Goal: Information Seeking & Learning: Learn about a topic

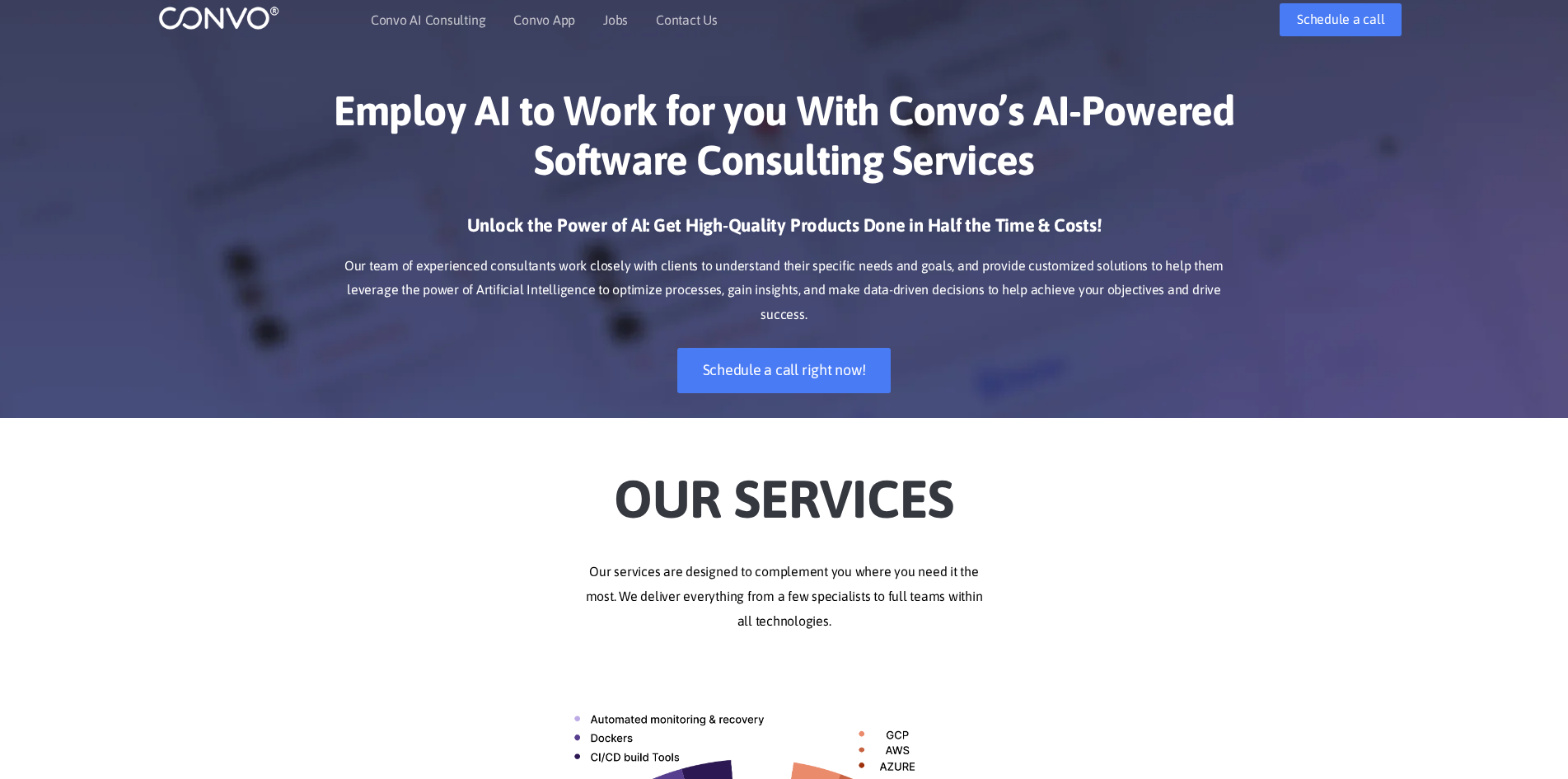
scroll to position [26, 0]
click at [620, 17] on link "Jobs" at bounding box center [615, 18] width 24 height 13
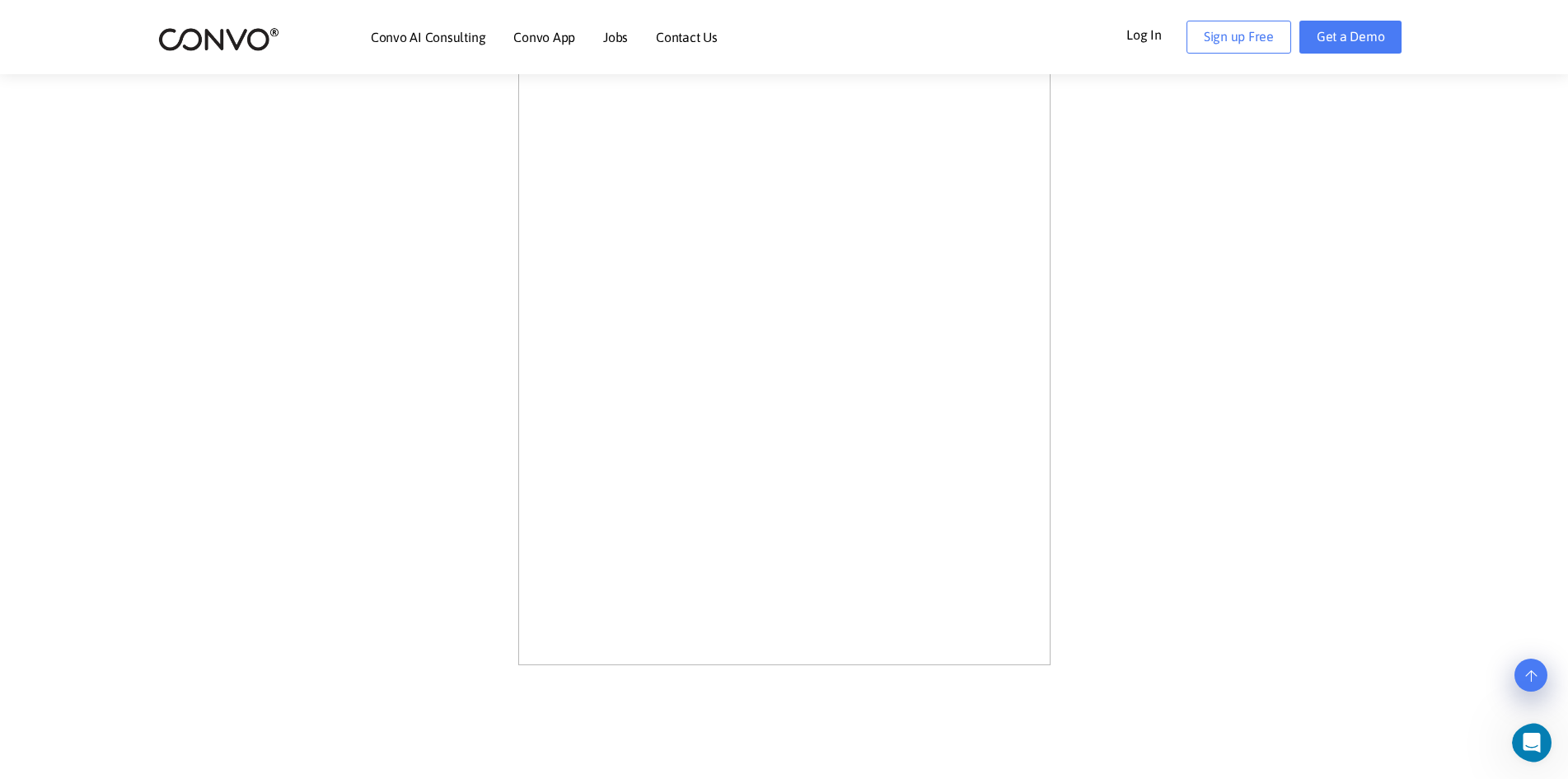
scroll to position [950, 0]
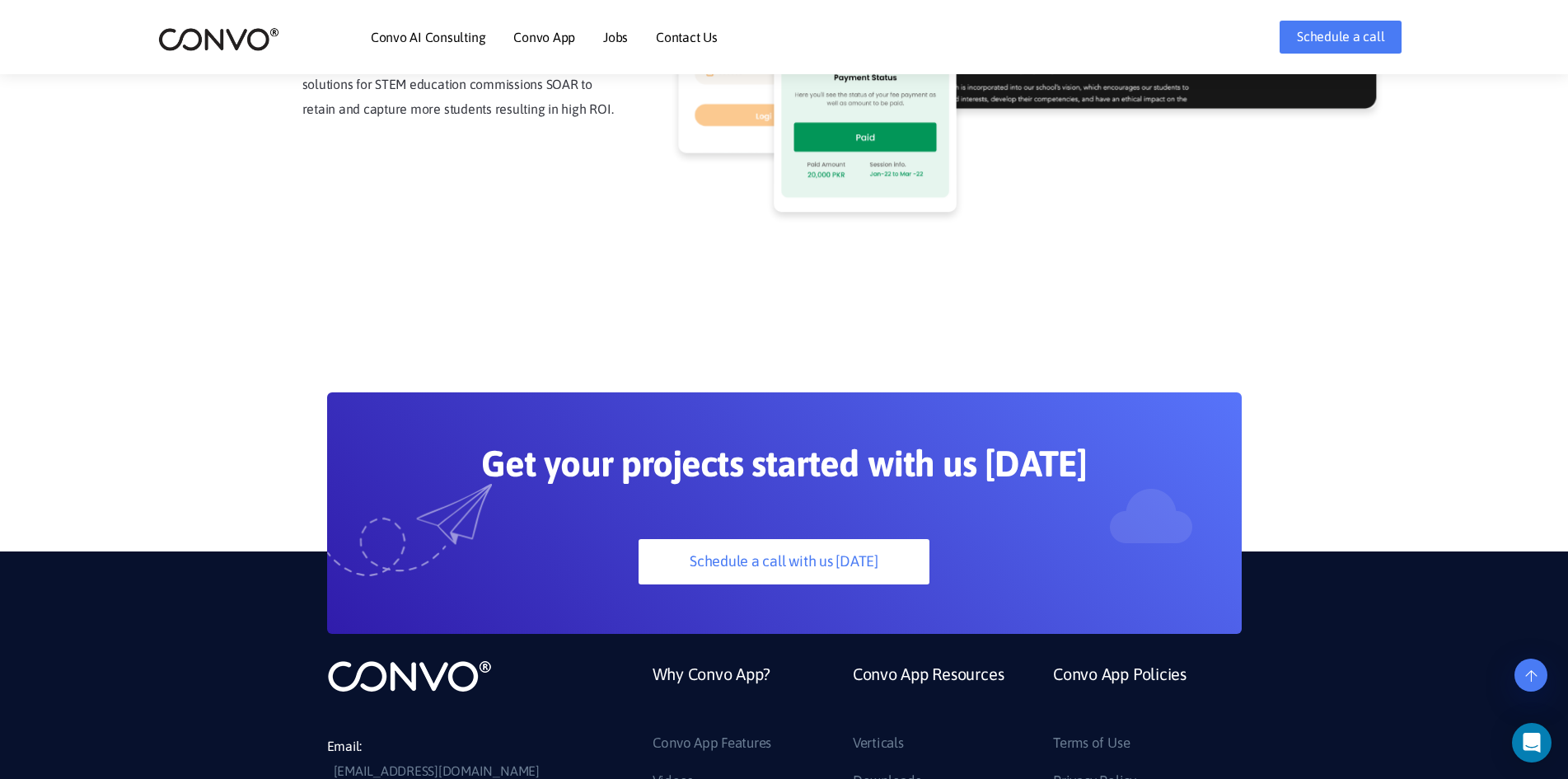
scroll to position [4604, 0]
